Goal: Task Accomplishment & Management: Complete application form

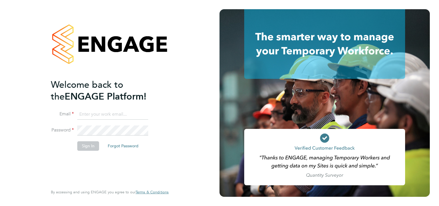
type input "[PERSON_NAME][EMAIL_ADDRESS][DOMAIN_NAME]"
click at [86, 147] on button "Sign In" at bounding box center [88, 145] width 22 height 9
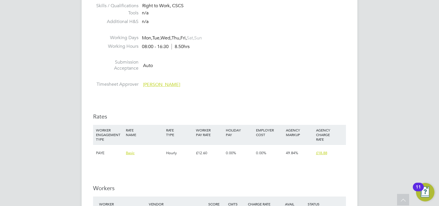
scroll to position [316, 0]
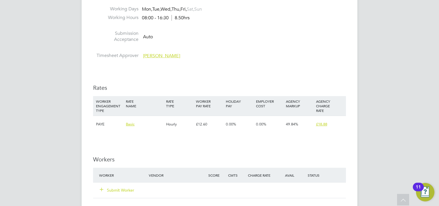
click at [116, 190] on button "Submit Worker" at bounding box center [117, 190] width 34 height 6
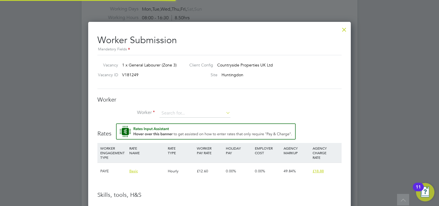
scroll to position [0, 0]
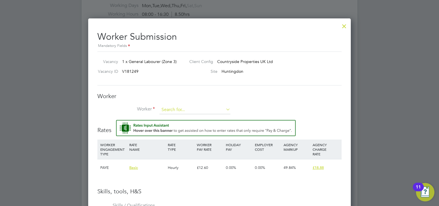
click at [170, 111] on input at bounding box center [194, 109] width 71 height 9
click at [186, 109] on input at bounding box center [194, 109] width 71 height 9
type input "bay"
click at [225, 109] on icon at bounding box center [225, 109] width 0 height 8
click at [346, 27] on div at bounding box center [344, 25] width 10 height 10
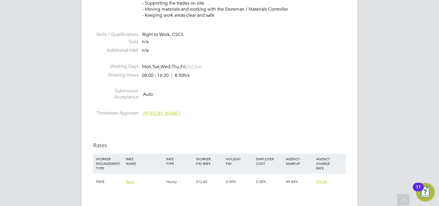
scroll to position [316, 0]
